Goal: Information Seeking & Learning: Learn about a topic

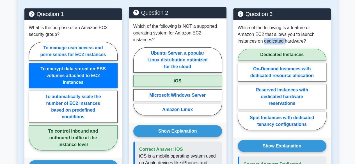
scroll to position [617, 0]
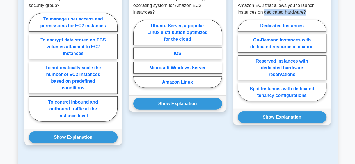
scroll to position [658, 0]
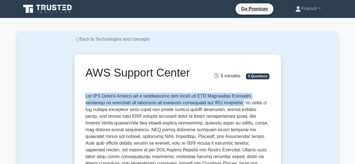
drag, startPoint x: 86, startPoint y: 97, endPoint x: 224, endPoint y: 105, distance: 138.3
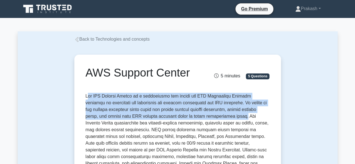
drag, startPoint x: 228, startPoint y: 119, endPoint x: 88, endPoint y: 98, distance: 142.0
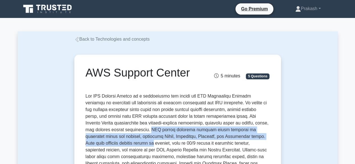
drag, startPoint x: 108, startPoint y: 131, endPoint x: 272, endPoint y: 138, distance: 164.6
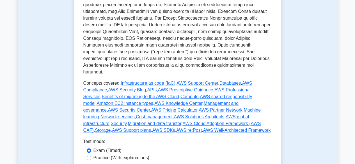
scroll to position [281, 0]
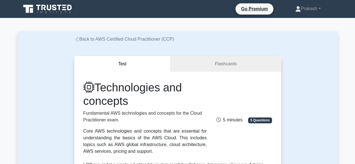
click at [78, 39] on icon at bounding box center [76, 39] width 5 height 5
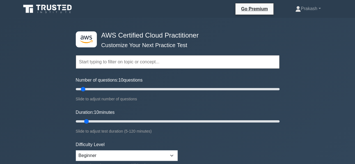
click at [49, 8] on icon at bounding box center [48, 9] width 54 height 11
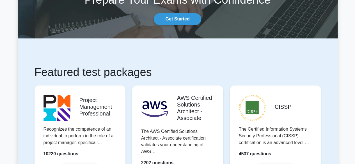
scroll to position [112, 0]
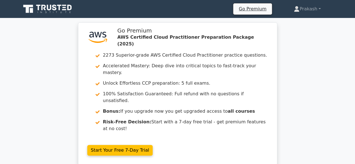
click at [57, 11] on icon at bounding box center [48, 9] width 54 height 11
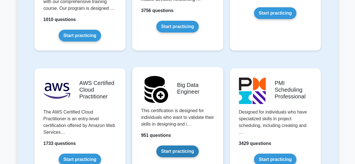
scroll to position [954, 0]
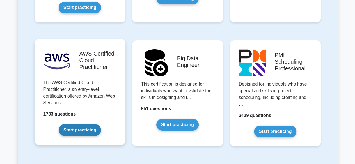
click at [83, 124] on link "Start practicing" at bounding box center [80, 130] width 42 height 12
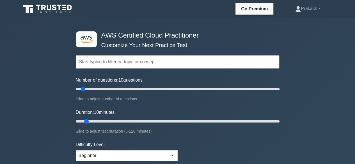
click at [146, 65] on input "text" at bounding box center [178, 61] width 204 height 13
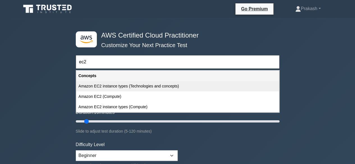
click at [164, 89] on div "Amazon EC2 instance types (Technologies and concepts)" at bounding box center [177, 86] width 203 height 10
type input "Amazon EC2 instance types (Technologies and concepts)"
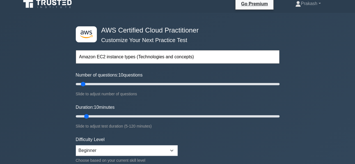
scroll to position [140, 0]
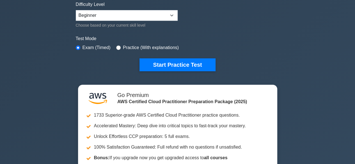
click at [146, 49] on label "Practice (With explanations)" at bounding box center [151, 47] width 56 height 7
click at [136, 47] on label "Practice (With explanations)" at bounding box center [151, 47] width 56 height 7
click at [116, 46] on input "radio" at bounding box center [118, 47] width 4 height 4
radio input "true"
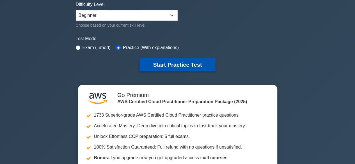
click at [175, 61] on button "Start Practice Test" at bounding box center [177, 64] width 76 height 13
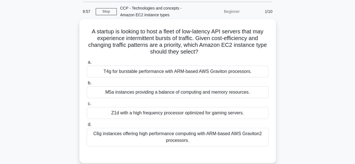
scroll to position [28, 0]
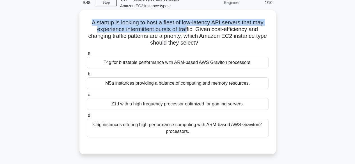
drag, startPoint x: 89, startPoint y: 23, endPoint x: 187, endPoint y: 32, distance: 98.6
click at [187, 32] on h5 "A startup is looking to host a fleet of low-latency API servers that may experi…" at bounding box center [177, 33] width 183 height 28
click at [102, 24] on h5 "A startup is looking to host a fleet of low-latency API servers that may experi…" at bounding box center [177, 33] width 183 height 28
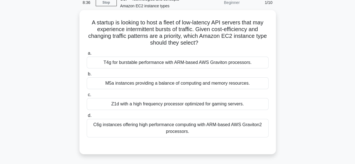
click at [205, 128] on div "C6g instances offering high performance computing with ARM-based AWS Graviton2 …" at bounding box center [178, 128] width 182 height 19
click at [87, 118] on input "d. C6g instances offering high performance computing with ARM-based AWS Gravito…" at bounding box center [87, 116] width 0 height 4
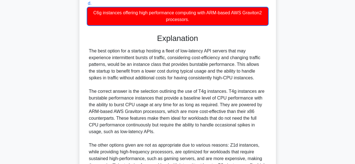
scroll to position [222, 0]
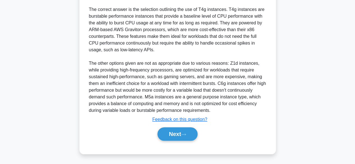
click at [188, 142] on div "Next" at bounding box center [178, 134] width 182 height 18
click at [178, 134] on button "Next" at bounding box center [177, 133] width 40 height 13
